Goal: Task Accomplishment & Management: Manage account settings

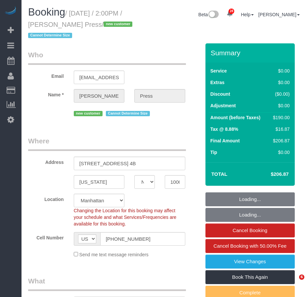
select select "NY"
select select "2"
select select "number:58"
select select "number:75"
select select "number:15"
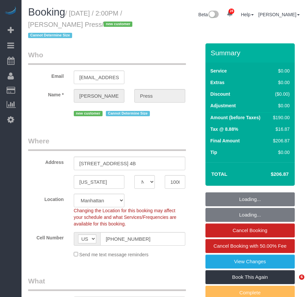
select select "number:5"
select select "spot1"
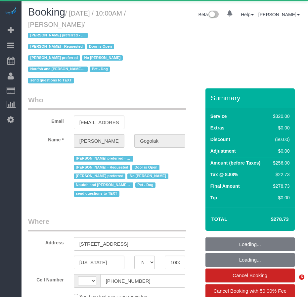
select select "NY"
select select "240"
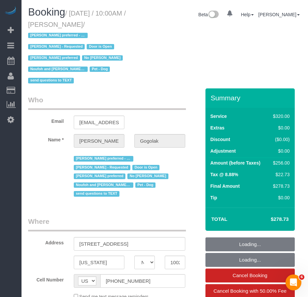
select select "string:[GEOGRAPHIC_DATA]"
select select "string:stripe-pm_1P0RUk4VGloSiKo71VMZMWZt"
select select "object:1394"
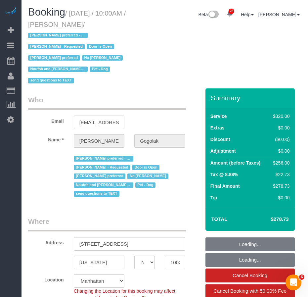
select select "spot1"
select select "number:58"
select select "number:76"
select select "number:13"
select select "number:5"
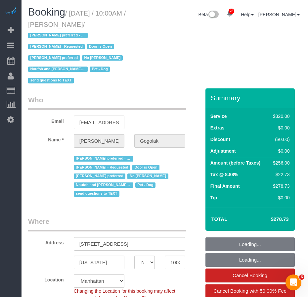
select select "object:1550"
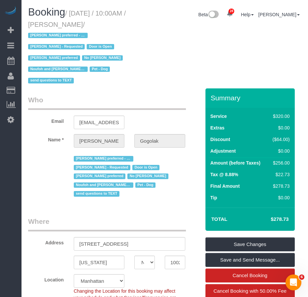
click at [129, 78] on h1 "Booking / September 26, 2025 / 10:00AM / Leonora Gogolak / Ana Araujo preferred…" at bounding box center [82, 46] width 108 height 79
drag, startPoint x: 61, startPoint y: 25, endPoint x: 113, endPoint y: 25, distance: 51.6
click at [113, 25] on small "/ September 26, 2025 / 10:00AM / Leonora Gogolak / Ana Araujo preferred - Monda…" at bounding box center [77, 47] width 98 height 75
copy small "Leonora Gogolak"
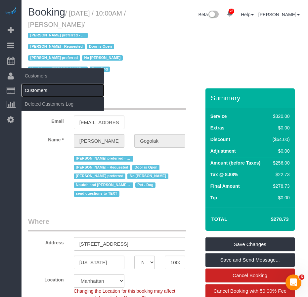
click at [41, 89] on link "Customers" at bounding box center [63, 90] width 83 height 13
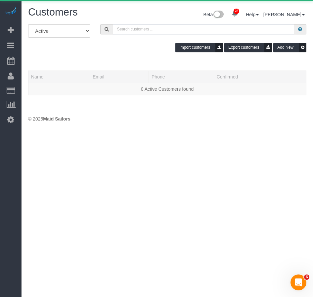
click at [142, 29] on input "text" at bounding box center [203, 29] width 181 height 10
paste input "Leonora Gogolak"
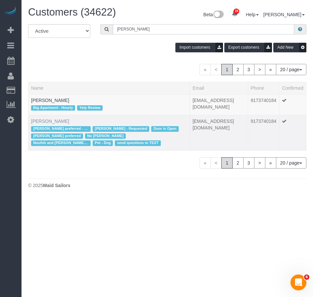
type input "Leonora Gogolak"
click at [57, 121] on link "Leonora Gogolak" at bounding box center [50, 121] width 38 height 5
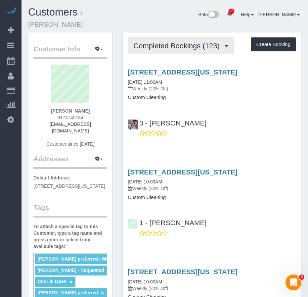
click at [168, 46] on span "Completed Bookings (123)" at bounding box center [177, 46] width 89 height 8
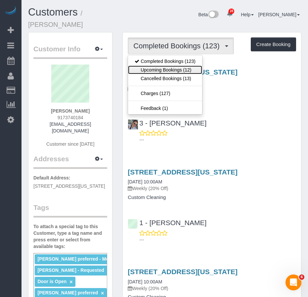
click at [161, 72] on link "Upcoming Bookings (12)" at bounding box center [165, 70] width 74 height 9
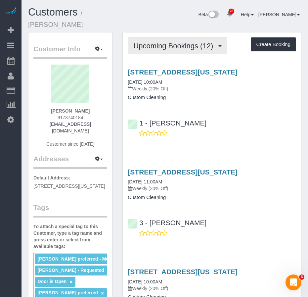
click at [165, 49] on span "Upcoming Bookings (12)" at bounding box center [174, 46] width 83 height 8
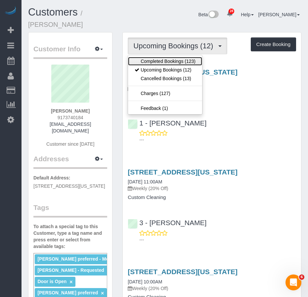
click at [156, 61] on link "Completed Bookings (123)" at bounding box center [165, 61] width 74 height 9
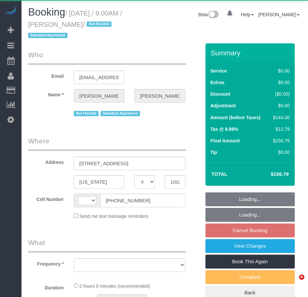
select select "NY"
select select "string:[GEOGRAPHIC_DATA]"
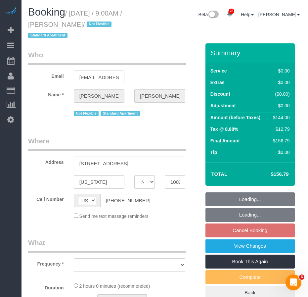
select select "spot2"
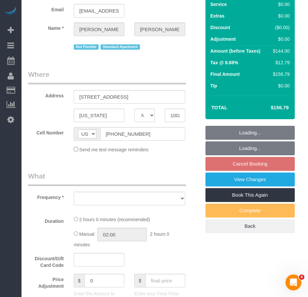
scroll to position [66, 0]
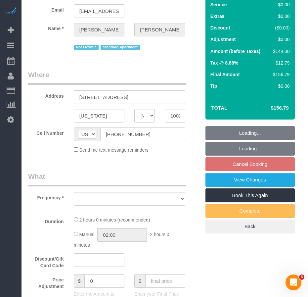
select select "object:745"
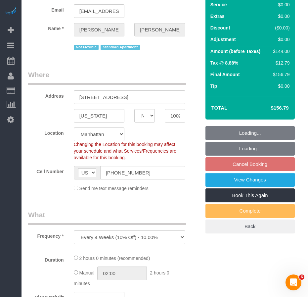
select select "string:stripe-pm_1R01wa4VGloSiKo7QQarwfHC"
select select "1"
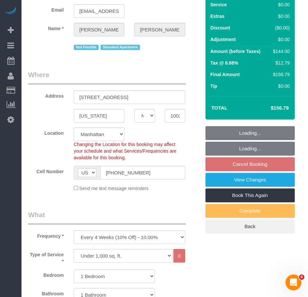
select select "number:89"
select select "number:90"
select select "number:15"
select select "number:5"
select select "spot59"
